Goal: Check status: Check status

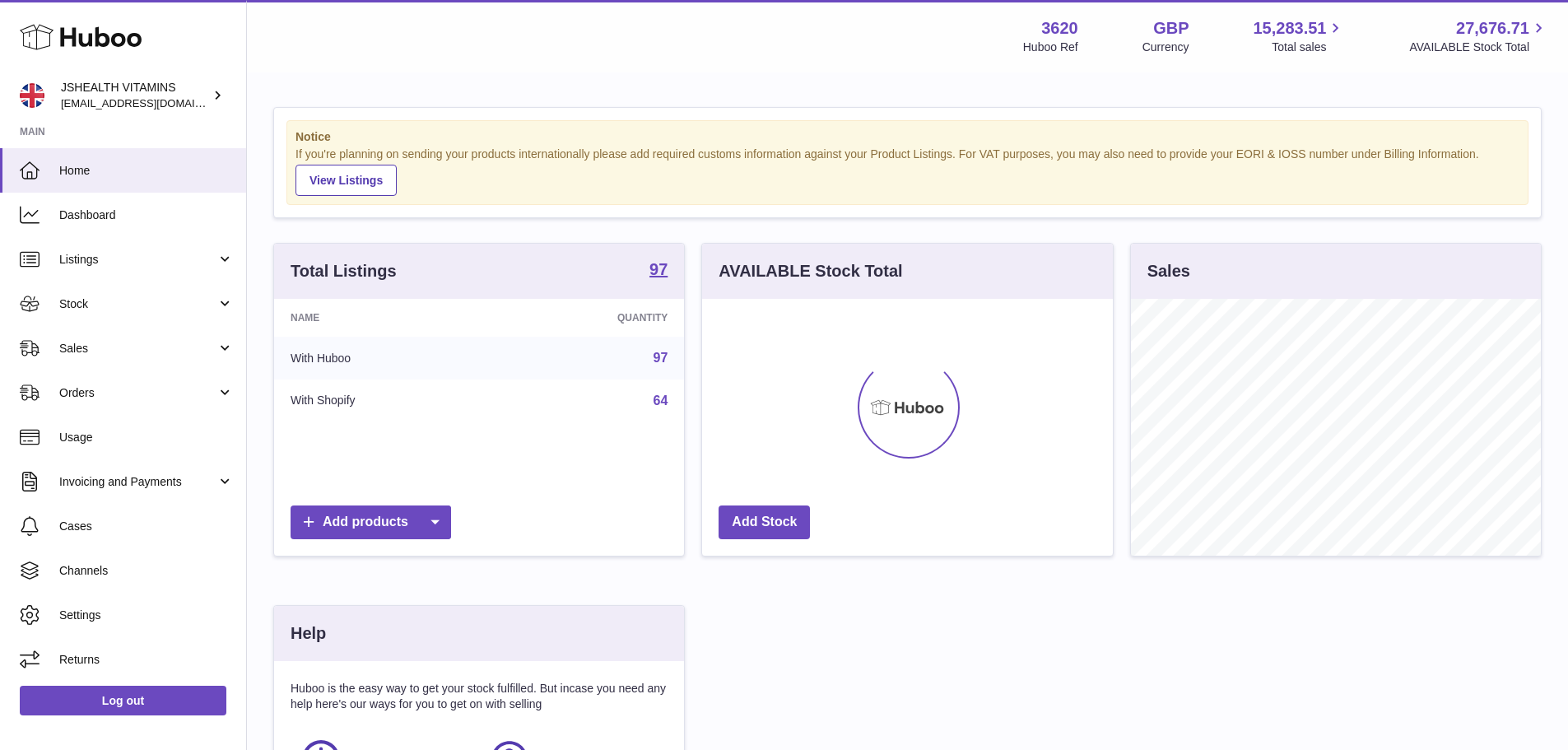
scroll to position [257, 411]
click at [131, 361] on link "Sales" at bounding box center [123, 347] width 246 height 44
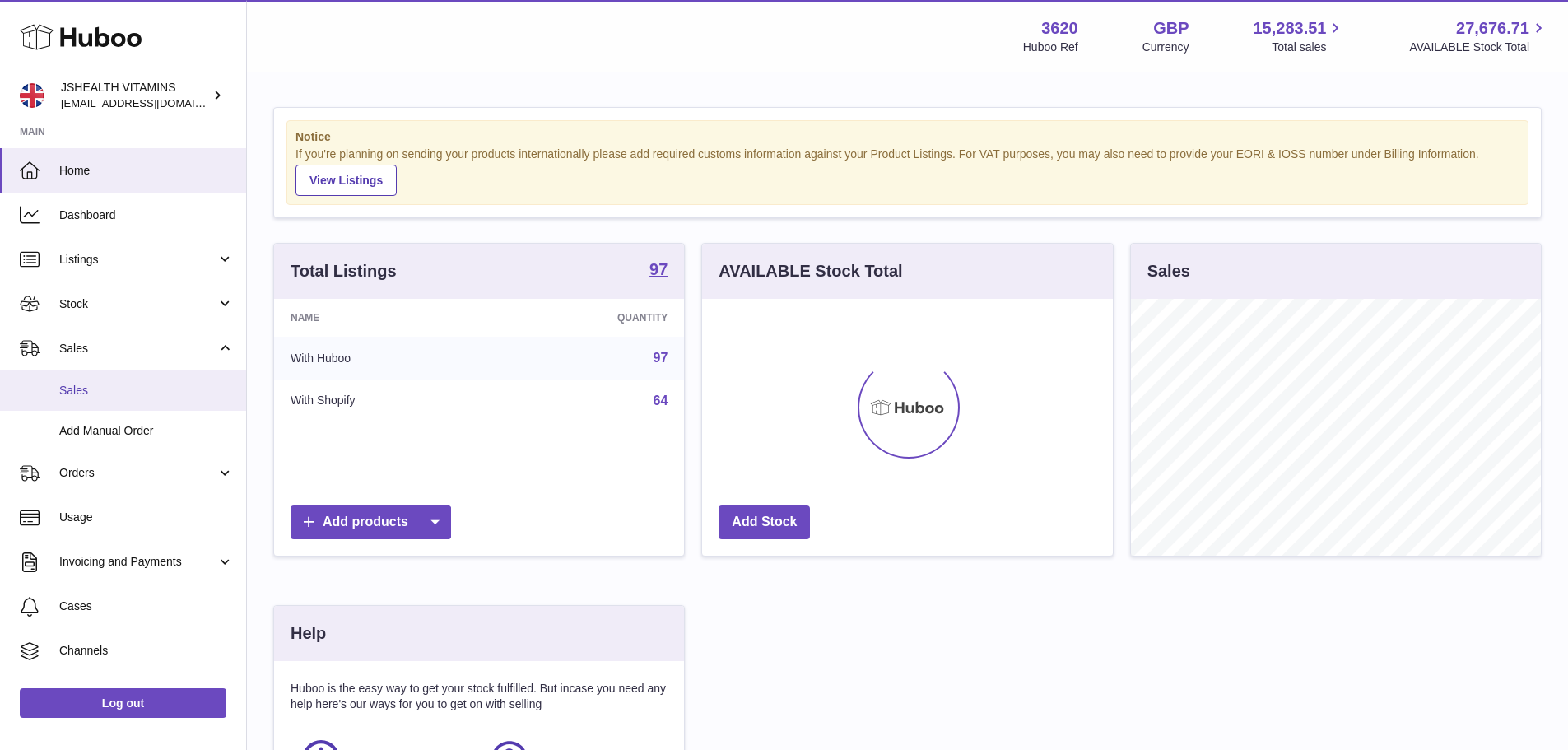
click at [131, 397] on span "Sales" at bounding box center [147, 391] width 175 height 16
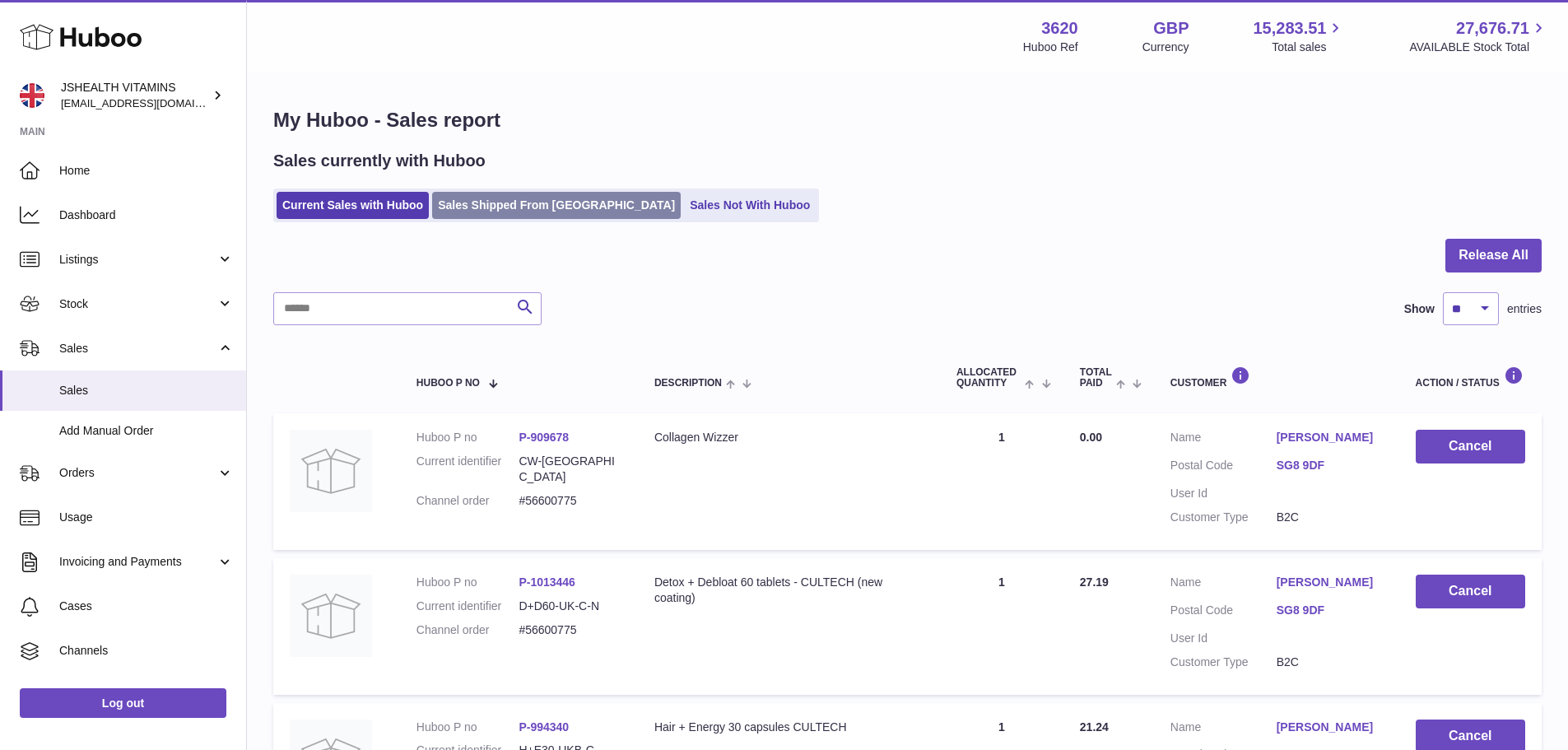
click at [488, 214] on link "Sales Shipped From [GEOGRAPHIC_DATA]" at bounding box center [557, 205] width 249 height 27
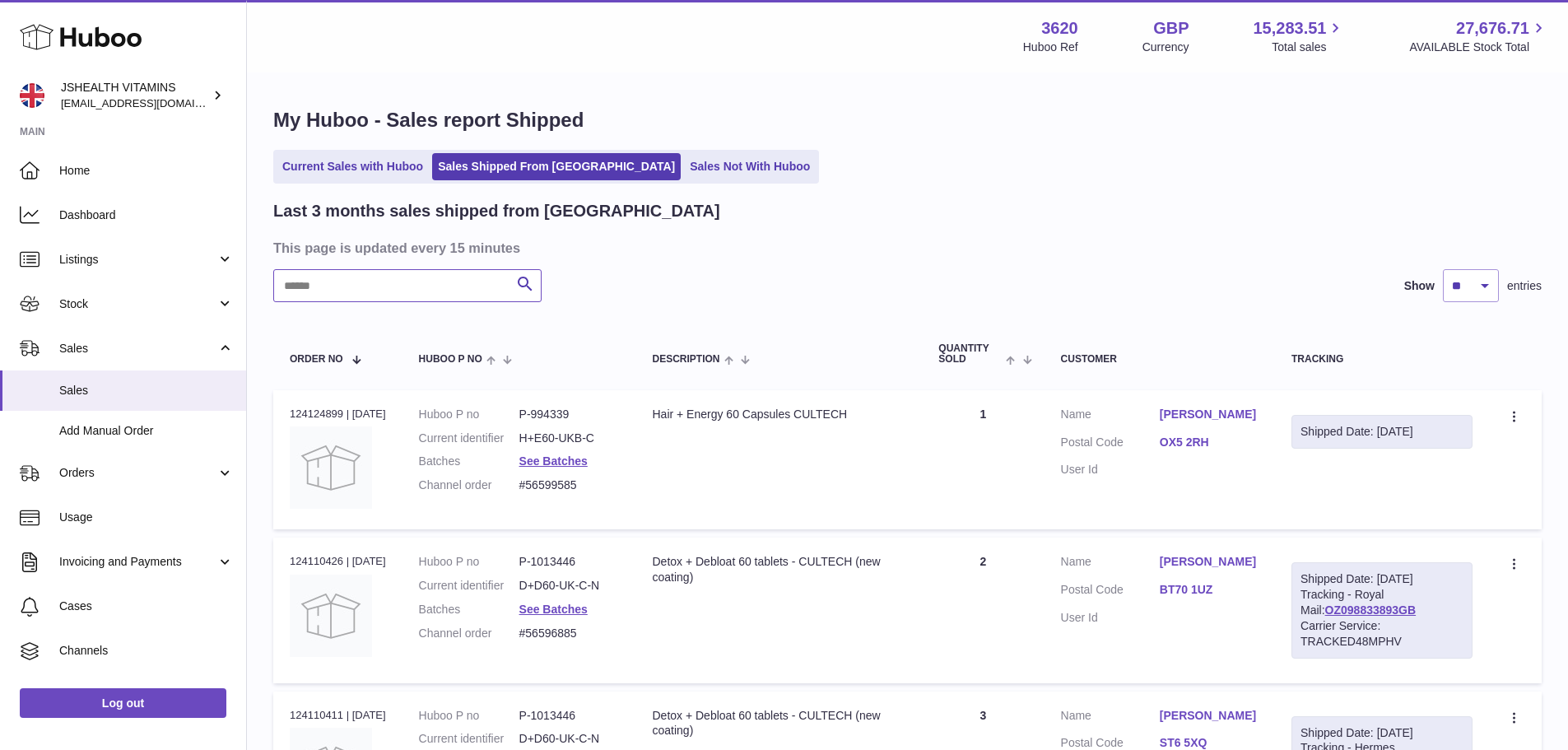
click at [431, 287] on input "text" at bounding box center [407, 285] width 268 height 33
click at [316, 414] on div "Order no 124124899 | 5th Sep" at bounding box center [337, 413] width 96 height 15
copy div "124124899"
